Goal: Navigation & Orientation: Find specific page/section

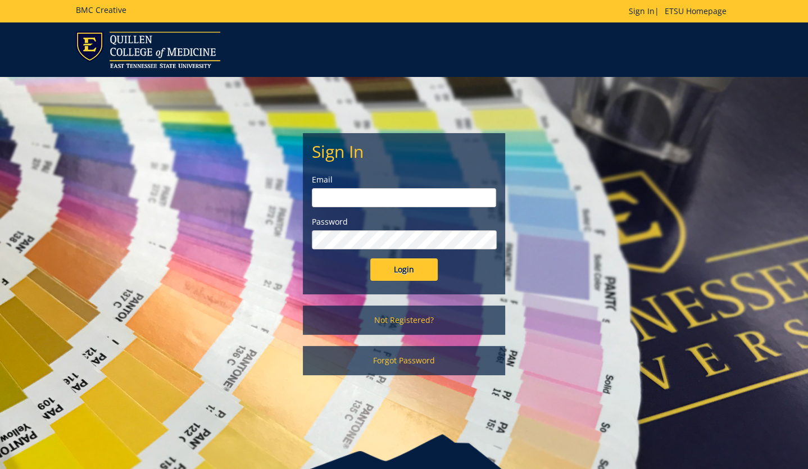
type input "[EMAIL_ADDRESS][DOMAIN_NAME]"
click at [410, 274] on input "Login" at bounding box center [403, 269] width 67 height 22
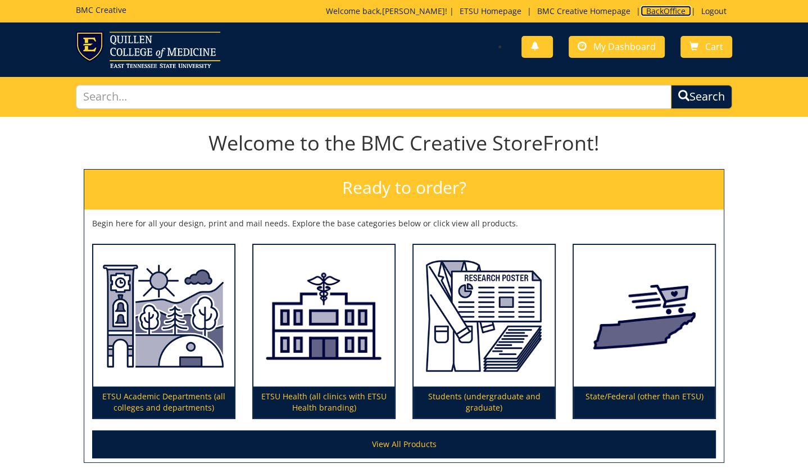
click at [665, 13] on link "BackOffice" at bounding box center [665, 11] width 51 height 11
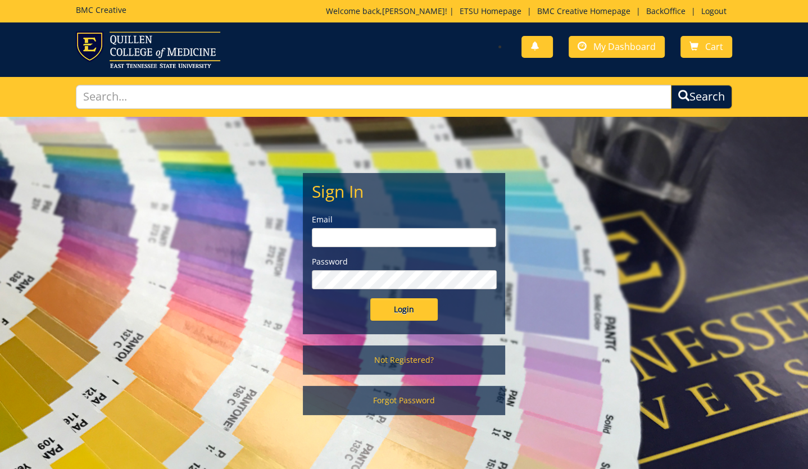
type input "[EMAIL_ADDRESS][DOMAIN_NAME]"
click at [417, 301] on input "Login" at bounding box center [403, 309] width 67 height 22
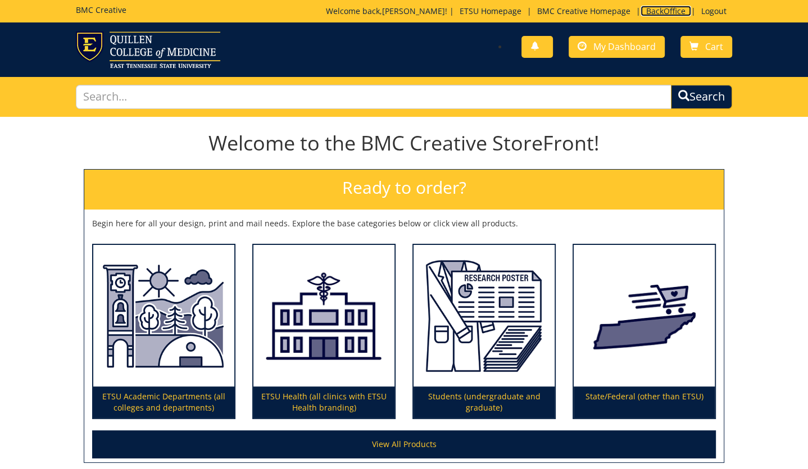
click at [653, 8] on link "BackOffice" at bounding box center [665, 11] width 51 height 11
